Goal: Task Accomplishment & Management: Use online tool/utility

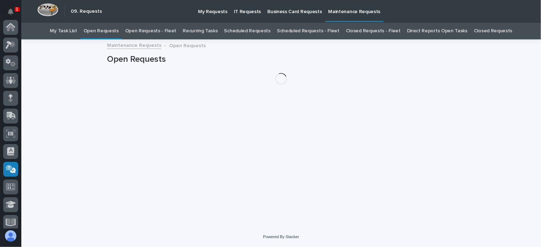
scroll to position [142, 0]
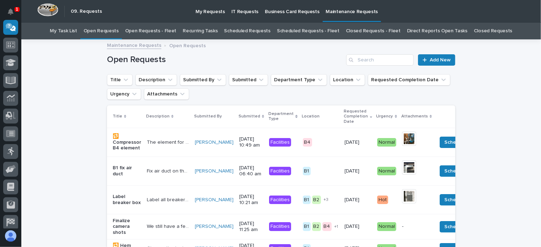
click at [149, 29] on link "Open Requests - Fleet" at bounding box center [151, 31] width 52 height 17
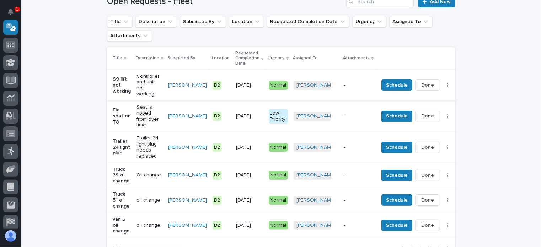
scroll to position [71, 0]
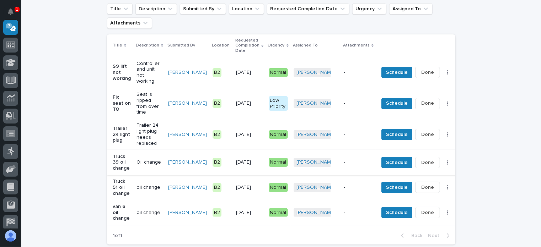
click at [421, 158] on span "Done" at bounding box center [427, 162] width 13 height 9
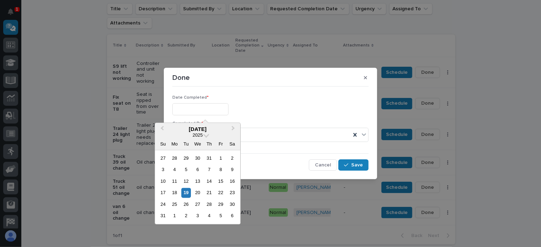
click at [213, 109] on input "text" at bounding box center [200, 109] width 56 height 12
click at [174, 193] on div "18" at bounding box center [175, 193] width 10 height 10
type input "**********"
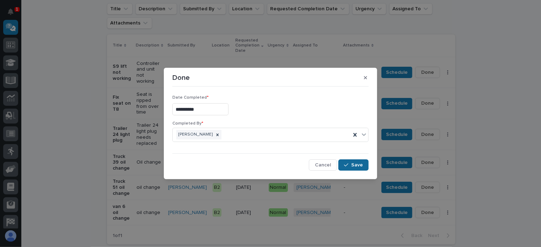
click at [358, 164] on span "Save" at bounding box center [357, 165] width 12 height 6
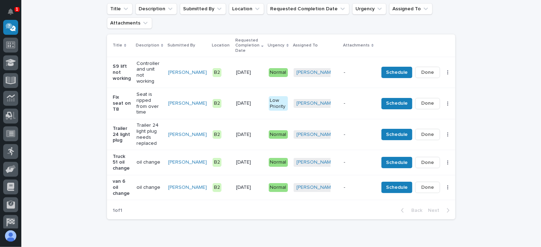
scroll to position [58, 0]
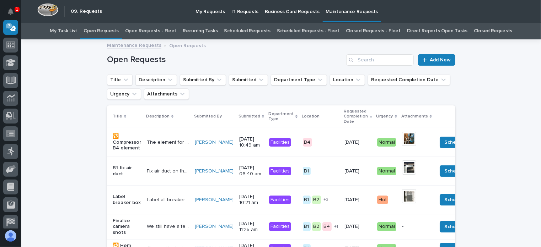
scroll to position [23, 0]
